Goal: Download file/media

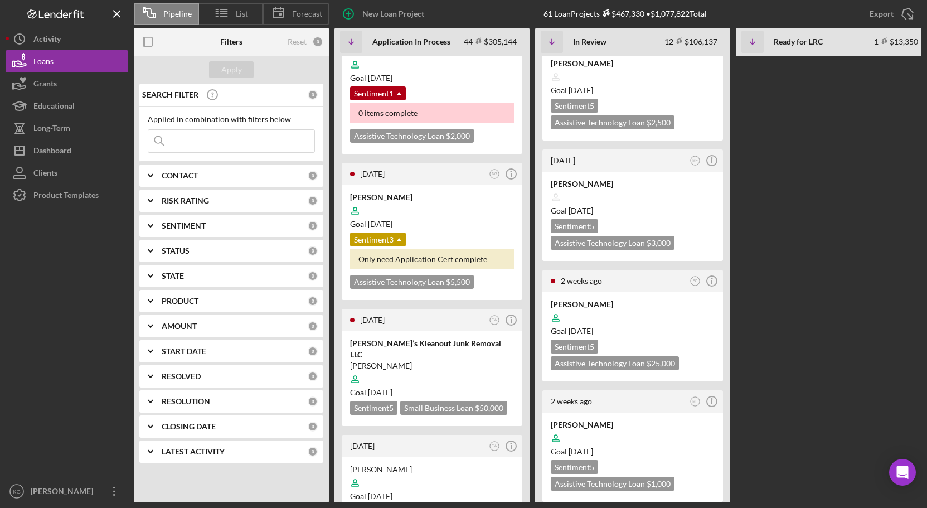
scroll to position [557, 0]
click at [697, 315] on div at bounding box center [633, 316] width 164 height 21
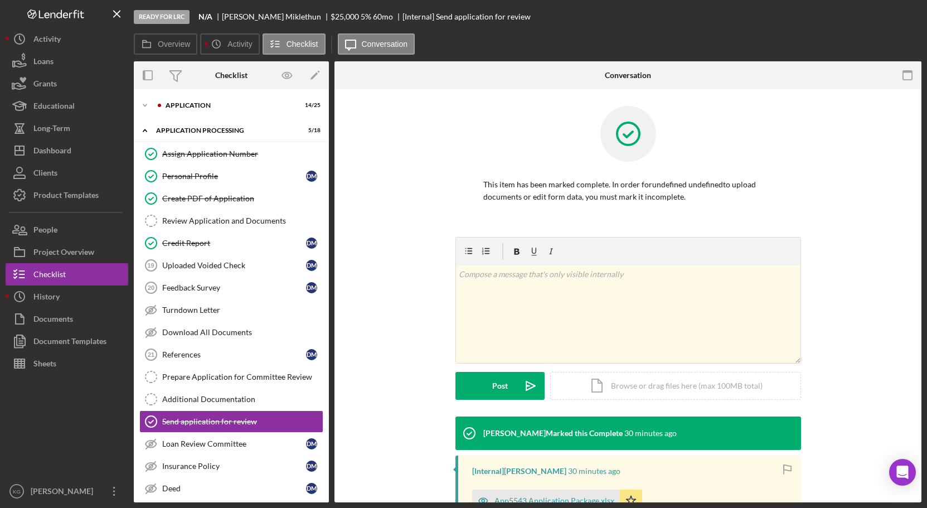
scroll to position [103, 0]
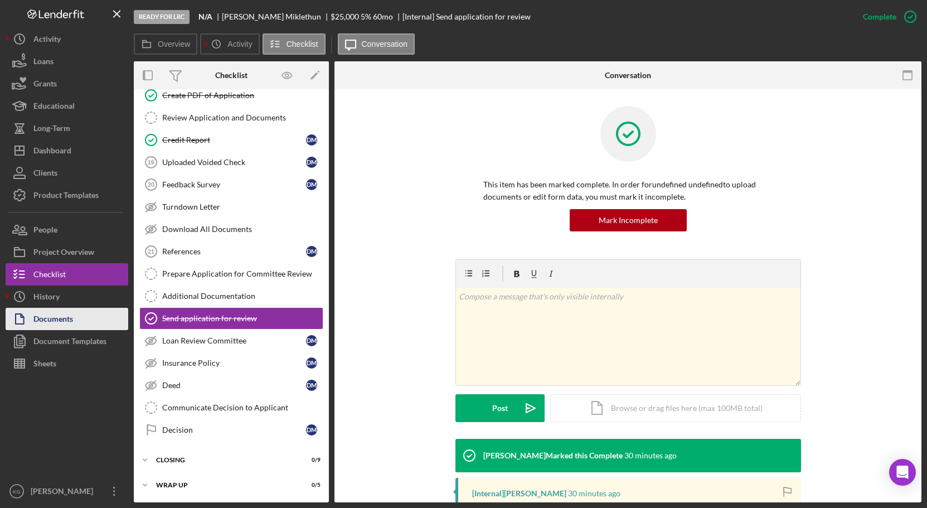
click at [46, 317] on div "Documents" at bounding box center [53, 320] width 40 height 25
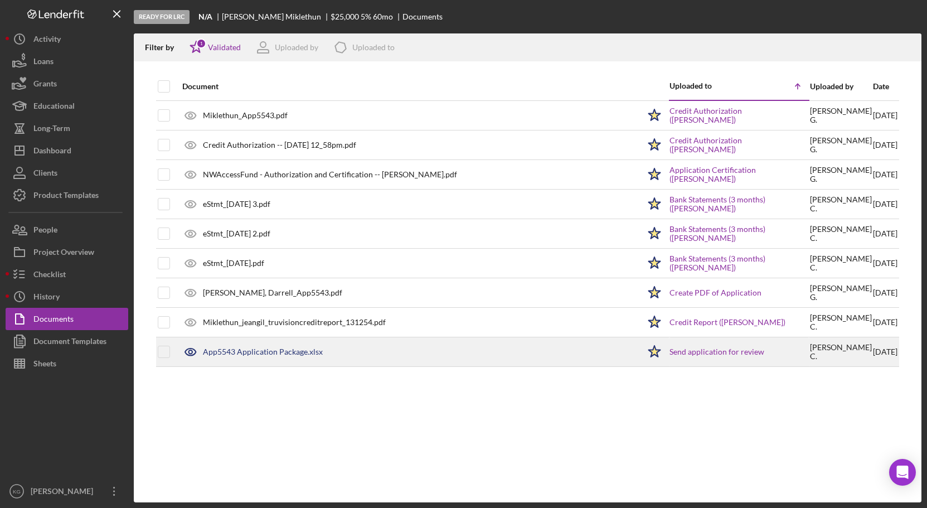
click at [274, 352] on div "App5543 Application Package.xlsx" at bounding box center [263, 351] width 120 height 9
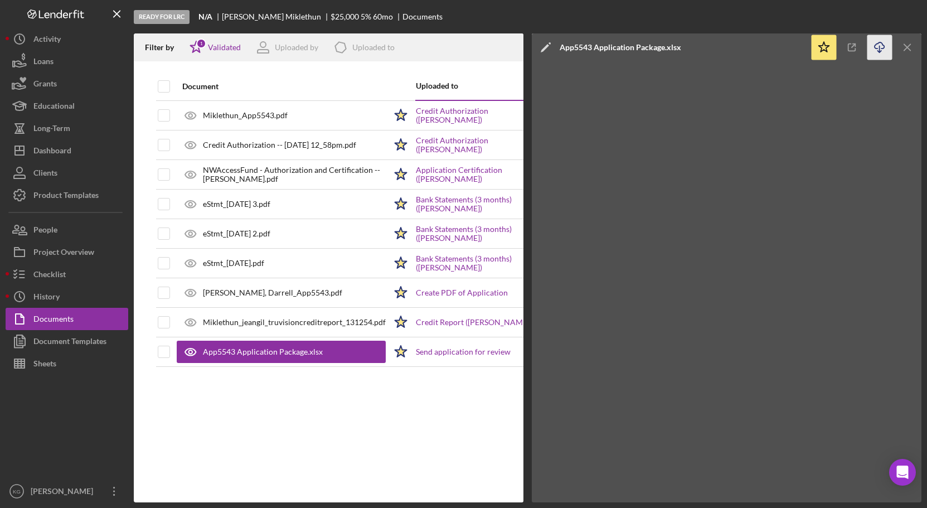
click at [878, 46] on icon "Icon/Download" at bounding box center [879, 47] width 25 height 25
click at [50, 62] on div "Loans" at bounding box center [43, 62] width 20 height 25
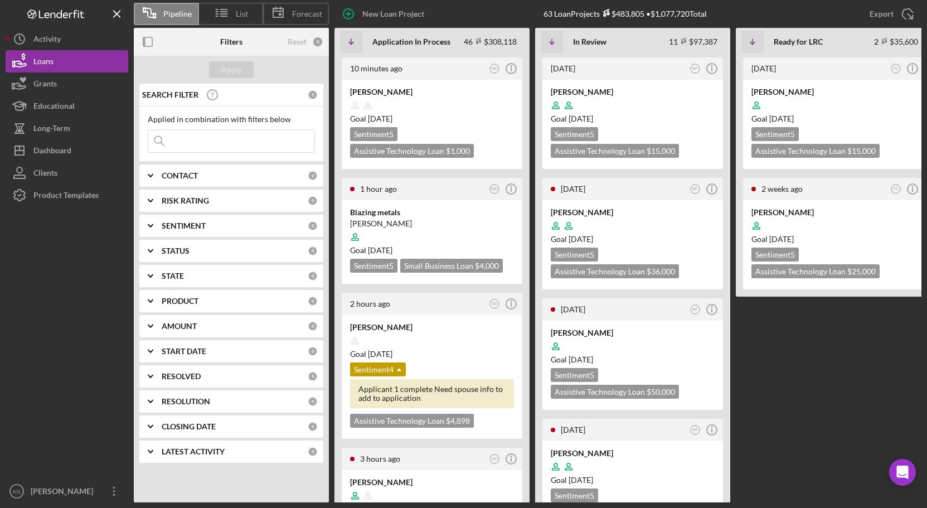
click at [830, 353] on LRC "[DATE] FC Icon/Info [PERSON_NAME] Goal [DATE] Sentiment 5 Assistive Technology …" at bounding box center [833, 279] width 195 height 446
click at [884, 224] on div at bounding box center [833, 225] width 164 height 21
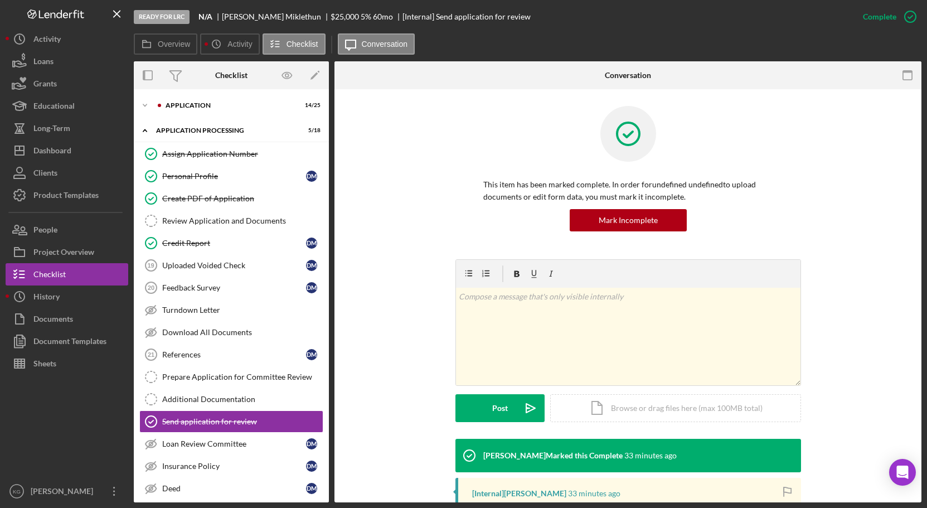
scroll to position [102, 0]
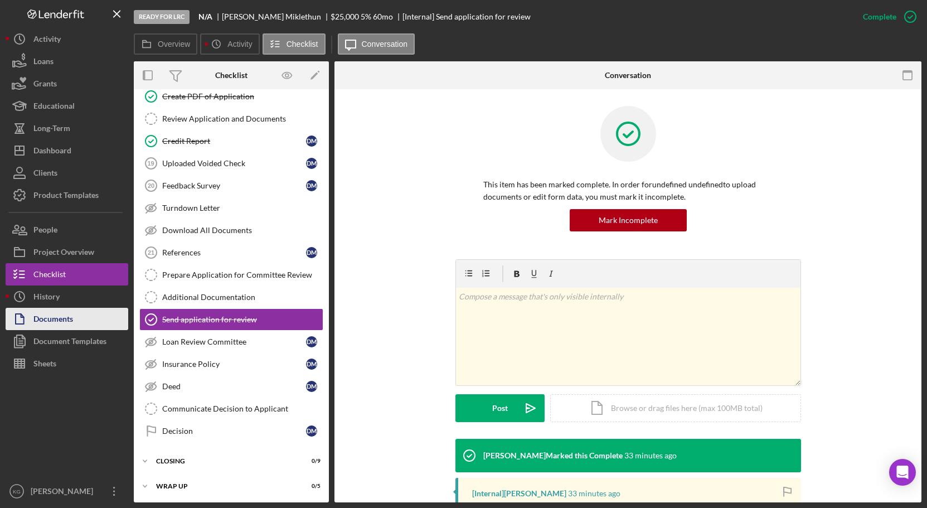
click at [62, 318] on div "Documents" at bounding box center [53, 320] width 40 height 25
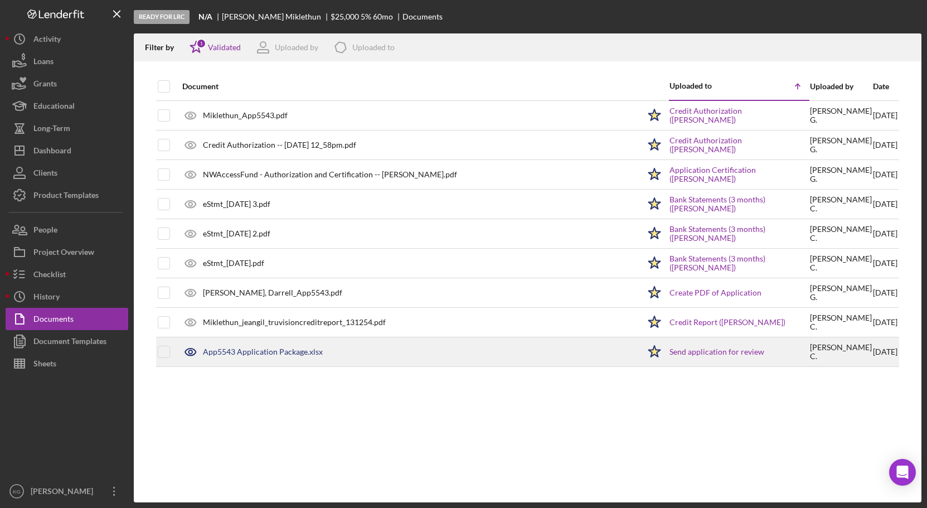
click at [260, 349] on div "App5543 Application Package.xlsx" at bounding box center [263, 351] width 120 height 9
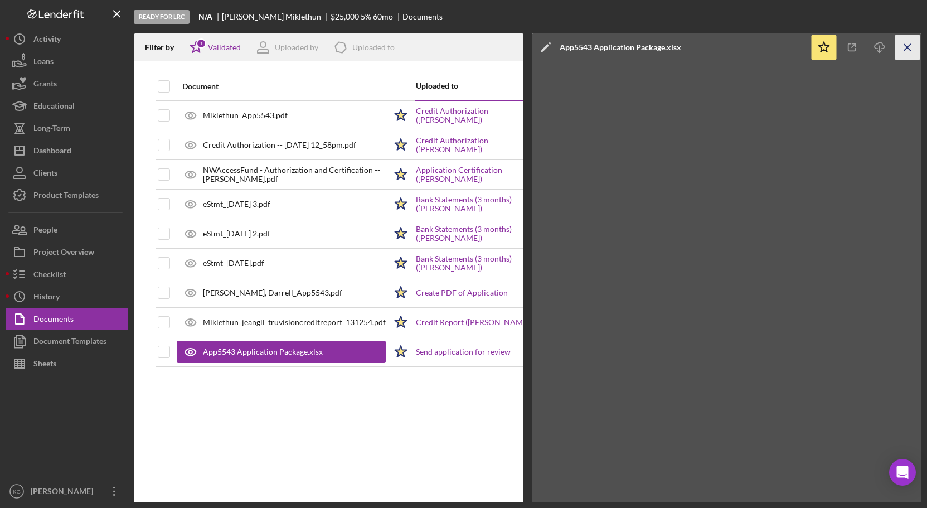
click at [907, 46] on icon "Icon/Menu Close" at bounding box center [907, 47] width 25 height 25
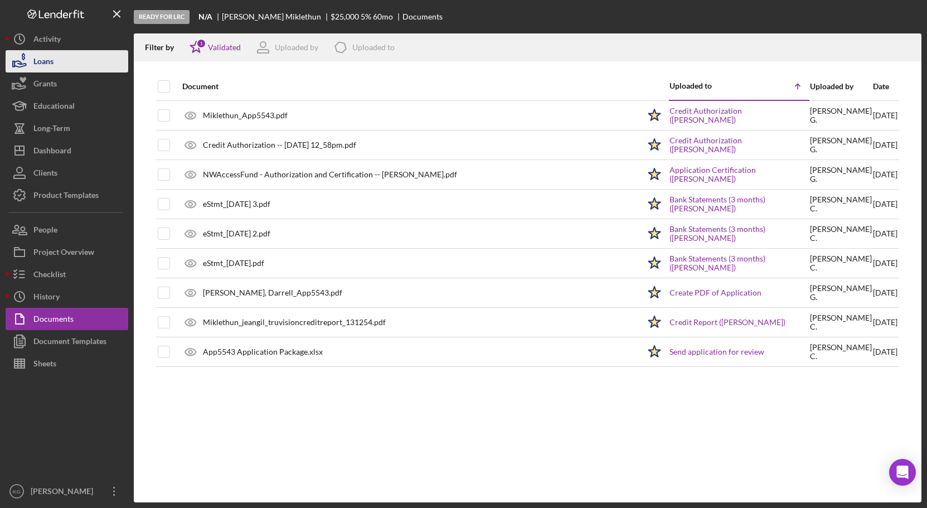
click at [46, 61] on div "Loans" at bounding box center [43, 62] width 20 height 25
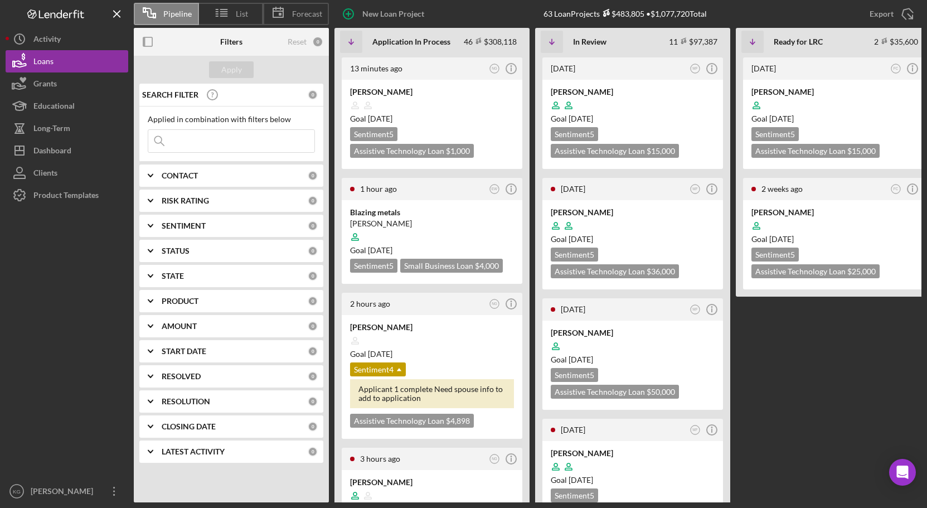
click at [808, 366] on LRC "[DATE] FC Icon/Info [PERSON_NAME] Goal [DATE] Sentiment 5 Assistive Technology …" at bounding box center [833, 279] width 195 height 446
click at [862, 225] on div at bounding box center [833, 225] width 164 height 21
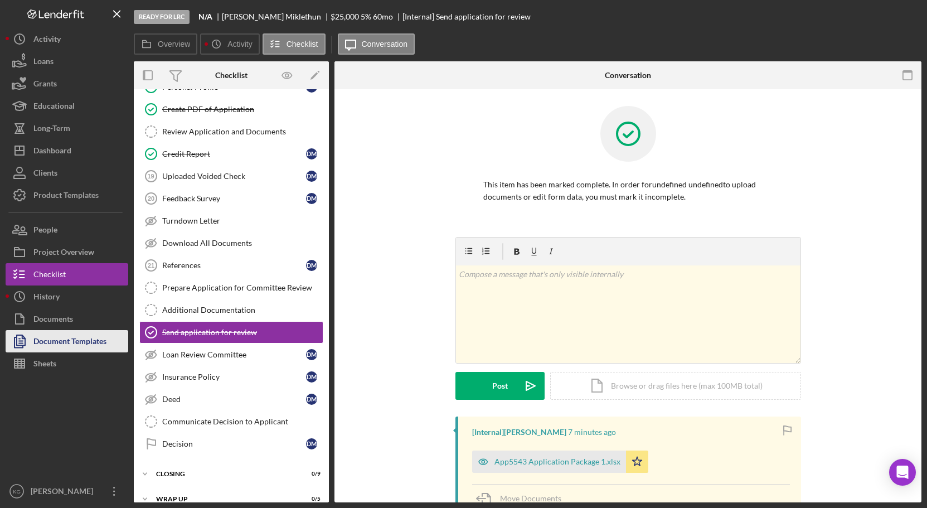
scroll to position [102, 0]
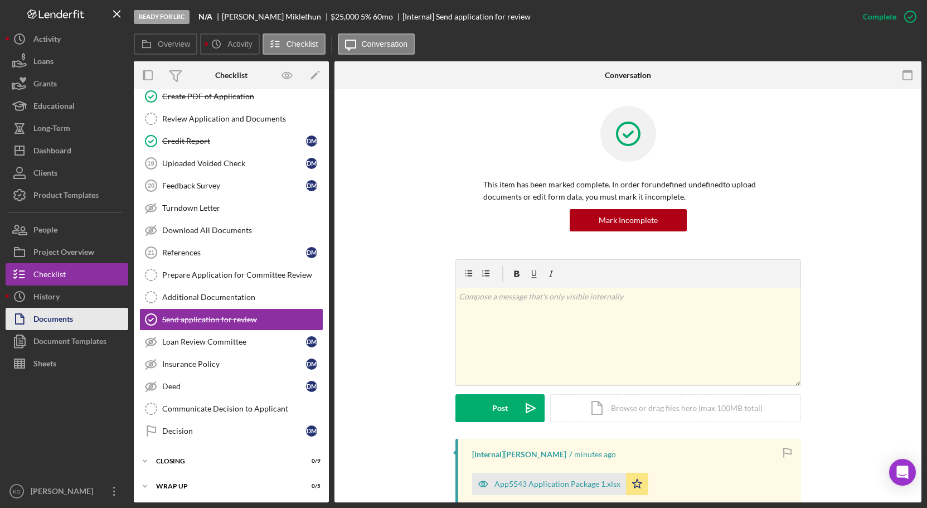
click at [43, 318] on div "Documents" at bounding box center [53, 320] width 40 height 25
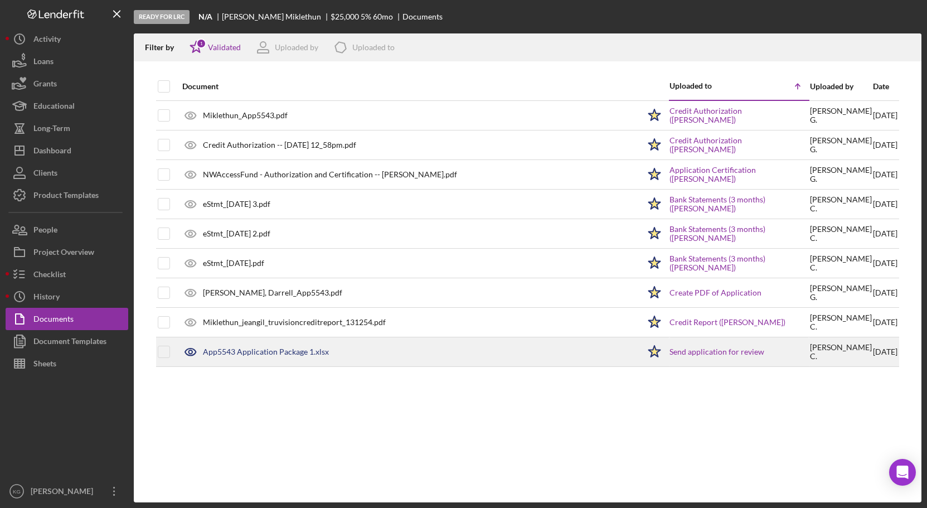
click at [270, 353] on div "App5543 Application Package 1.xlsx" at bounding box center [266, 351] width 126 height 9
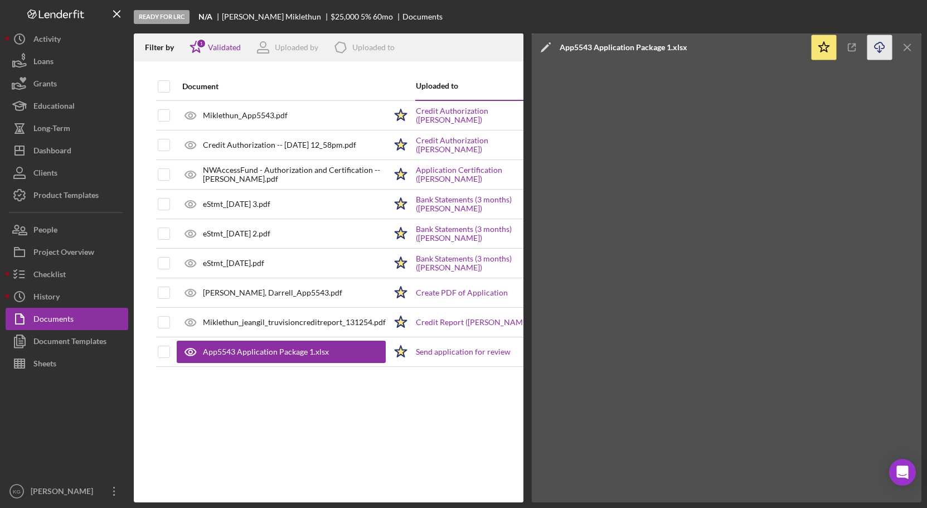
click at [881, 47] on icon "Icon/Download" at bounding box center [879, 47] width 25 height 25
click at [50, 62] on div "Loans" at bounding box center [43, 62] width 20 height 25
